Goal: Information Seeking & Learning: Learn about a topic

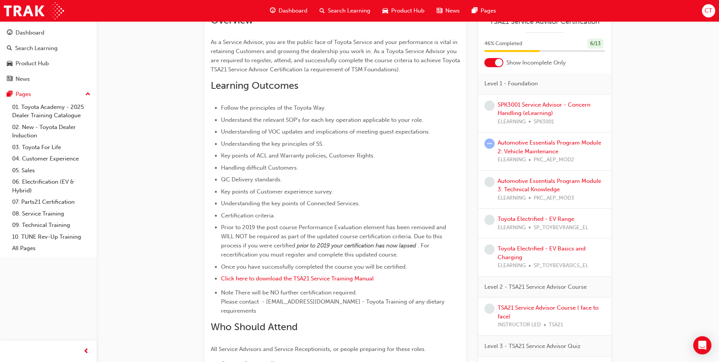
scroll to position [185, 0]
click at [536, 149] on link "Automotive Essentials Program Module 2: Vehicle Maintenance" at bounding box center [550, 147] width 104 height 16
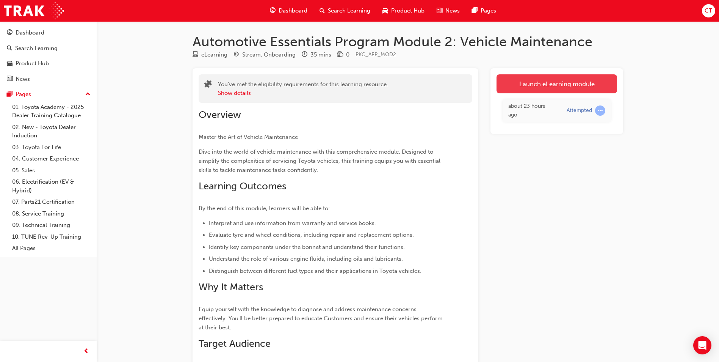
click at [544, 82] on link "Launch eLearning module" at bounding box center [557, 83] width 121 height 19
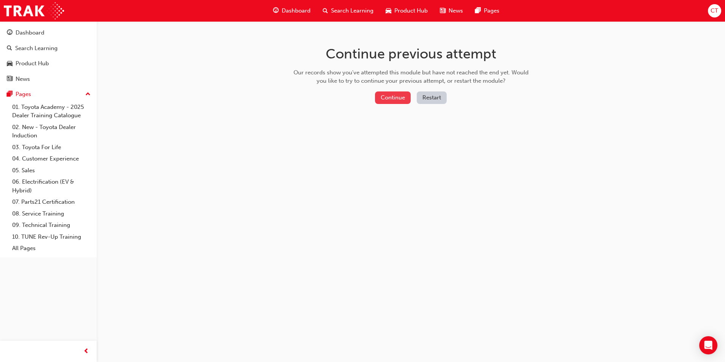
click at [397, 97] on button "Continue" at bounding box center [393, 97] width 36 height 13
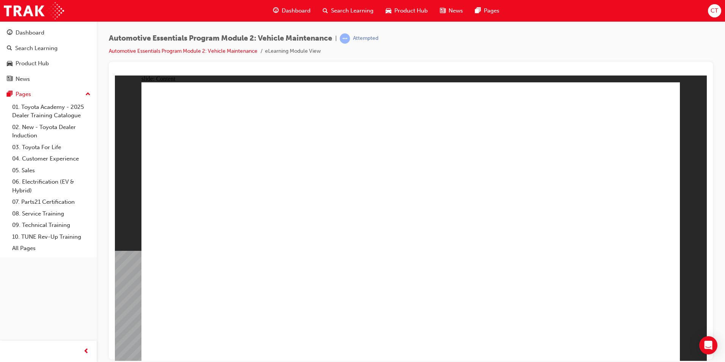
radio input "true"
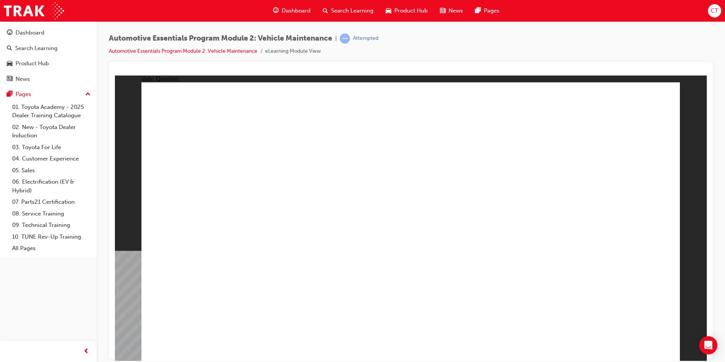
radio input "true"
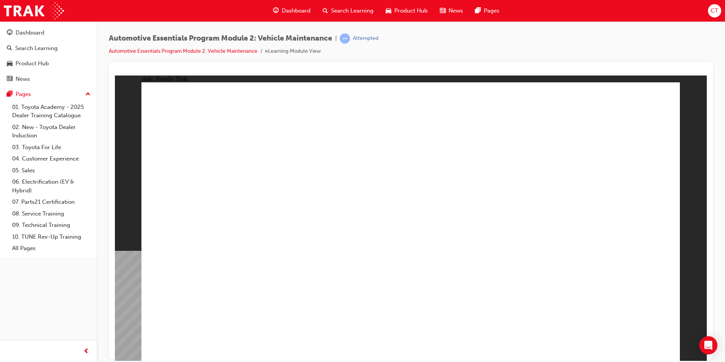
radio input "true"
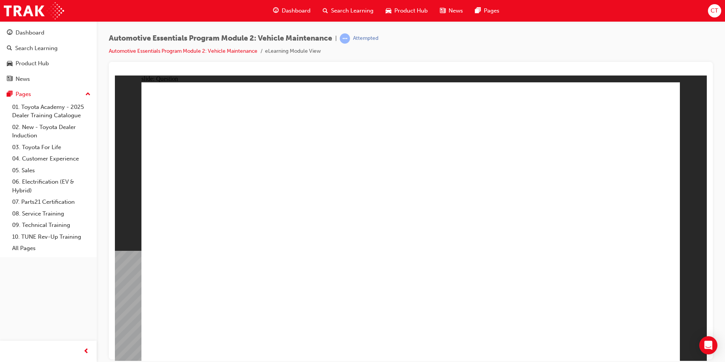
drag, startPoint x: 475, startPoint y: 181, endPoint x: 582, endPoint y: 301, distance: 160.9
radio input "true"
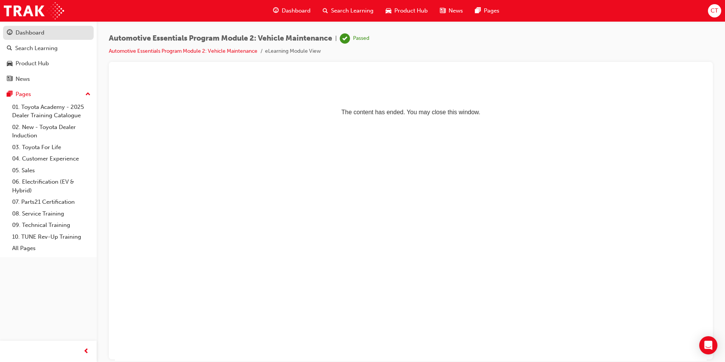
click at [24, 32] on div "Dashboard" at bounding box center [30, 32] width 29 height 9
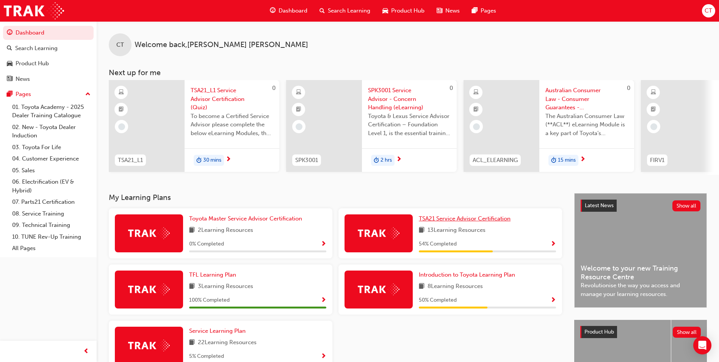
click at [454, 222] on span "TSA21 Service Advisor Certification" at bounding box center [465, 218] width 92 height 7
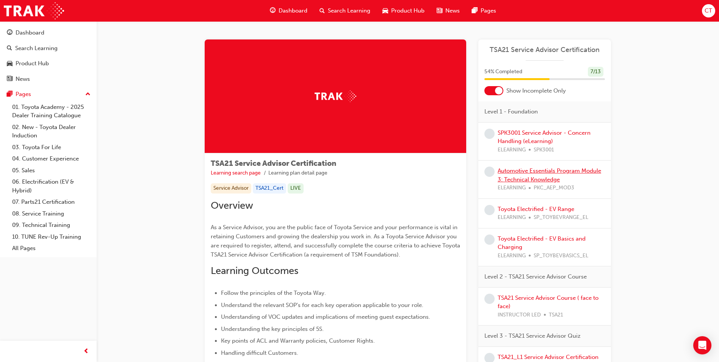
click at [527, 172] on link "Automotive Essentials Program Module 3: Technical Knowledge" at bounding box center [550, 175] width 104 height 16
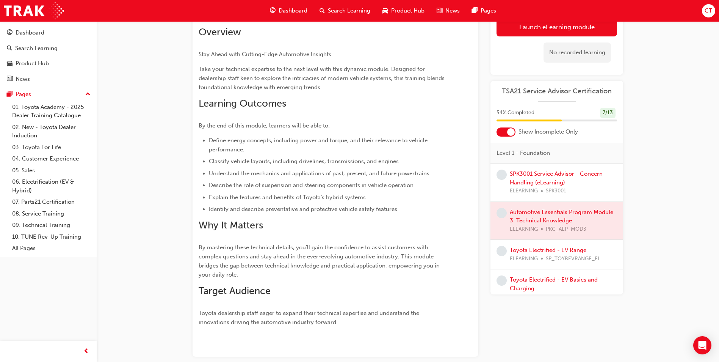
scroll to position [121, 0]
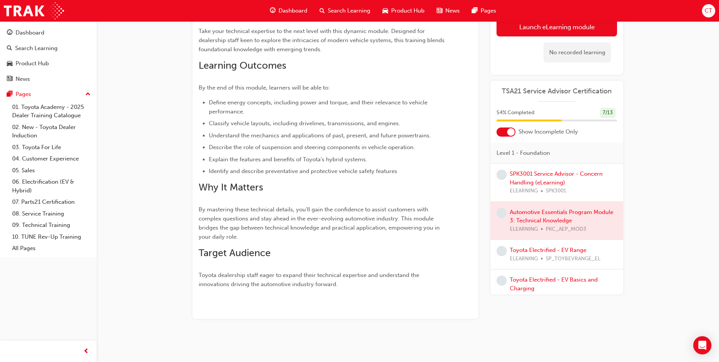
click at [541, 215] on div at bounding box center [557, 221] width 133 height 38
drag, startPoint x: 528, startPoint y: 214, endPoint x: 518, endPoint y: 198, distance: 18.9
click at [518, 198] on div "SPK3001 Service Advisor - Concern Handling (eLearning) ELEARNING SPK3001 Automo…" at bounding box center [557, 235] width 133 height 144
drag, startPoint x: 518, startPoint y: 198, endPoint x: 517, endPoint y: 206, distance: 8.8
click at [517, 206] on div at bounding box center [557, 221] width 133 height 38
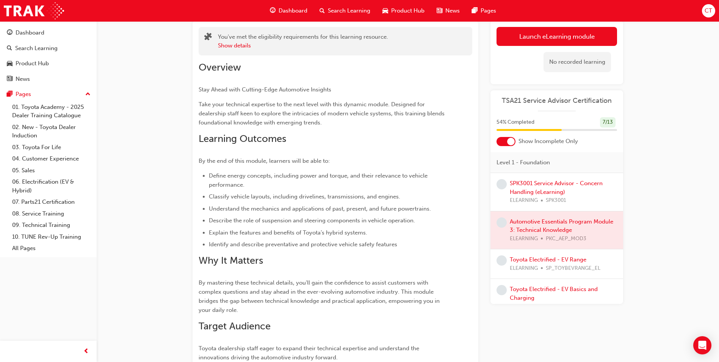
scroll to position [7, 0]
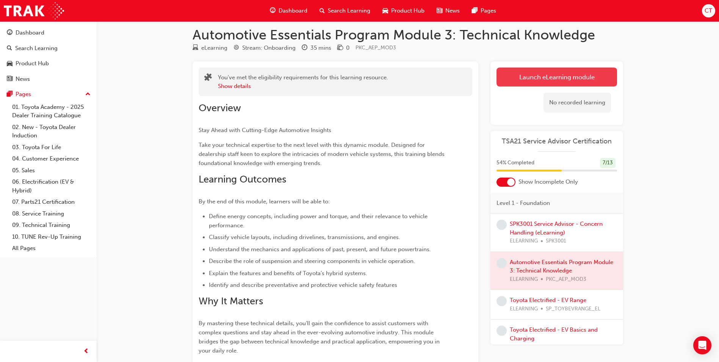
click at [539, 77] on link "Launch eLearning module" at bounding box center [557, 77] width 121 height 19
